Goal: Task Accomplishment & Management: Use online tool/utility

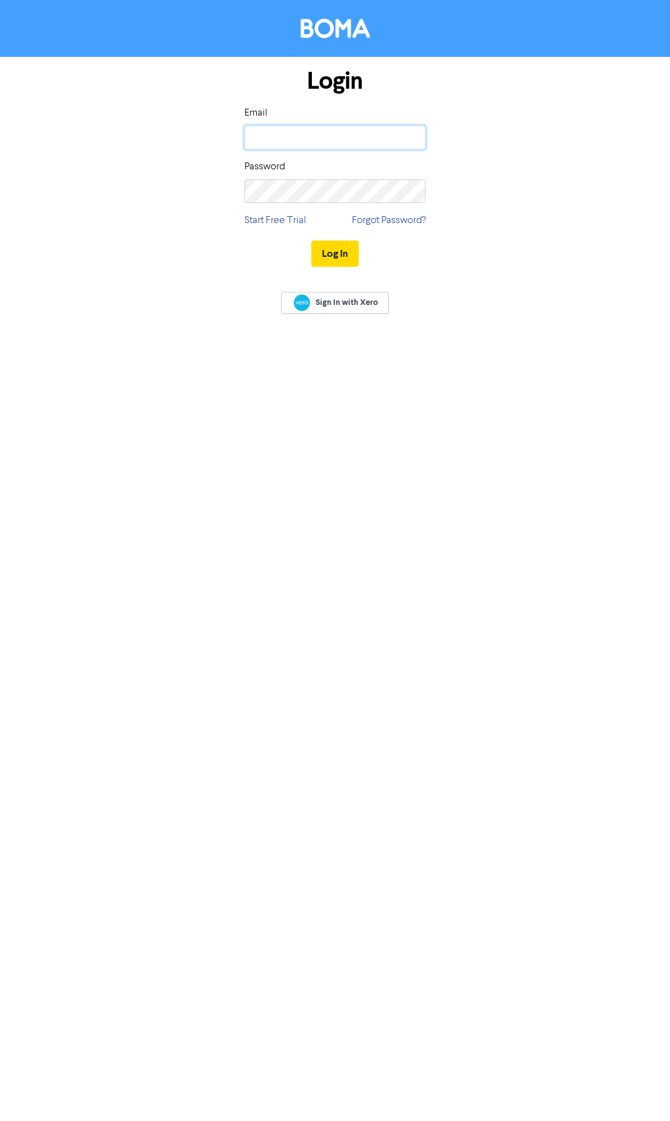
click at [321, 144] on input "email" at bounding box center [334, 138] width 181 height 24
type input "[PERSON_NAME][EMAIL_ADDRESS][PERSON_NAME][DOMAIN_NAME]"
click at [311, 240] on button "Log In" at bounding box center [334, 253] width 47 height 26
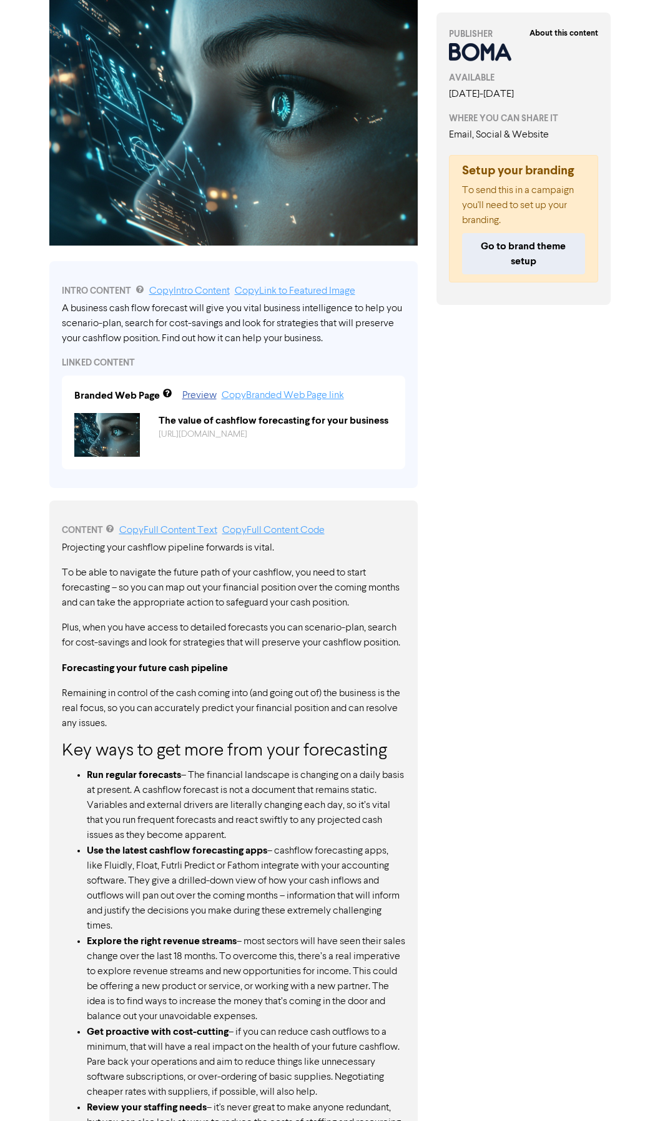
scroll to position [125, 0]
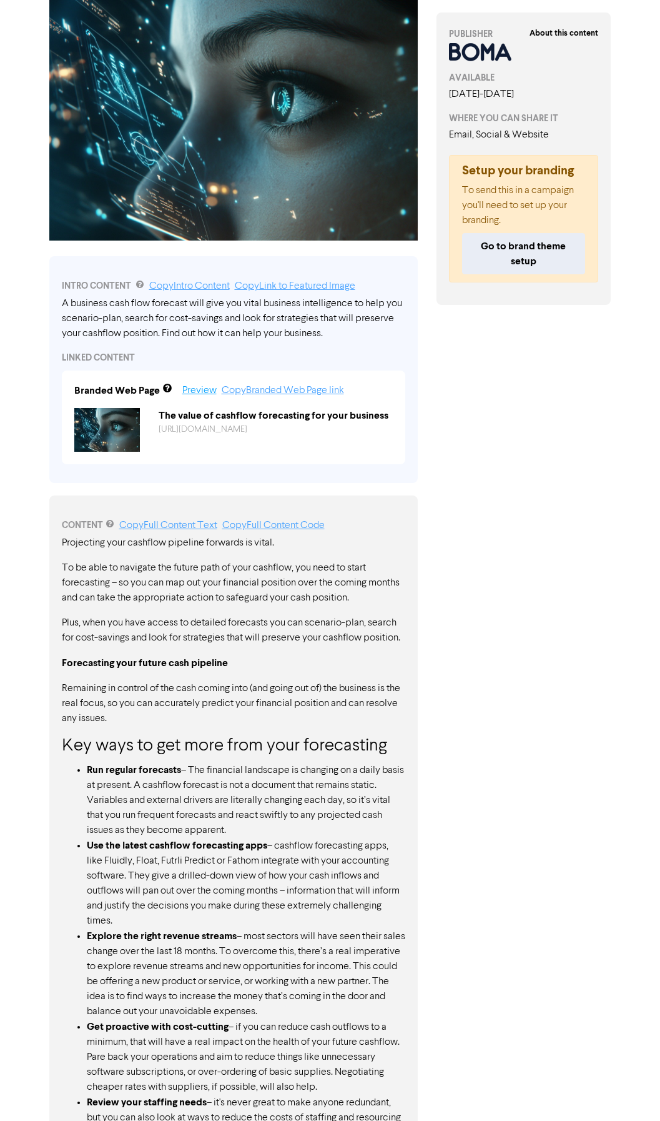
click at [206, 390] on link "Preview" at bounding box center [199, 390] width 34 height 10
click at [262, 393] on link "Copy Branded Web Page link" at bounding box center [283, 390] width 122 height 10
